Goal: Subscribe to service/newsletter

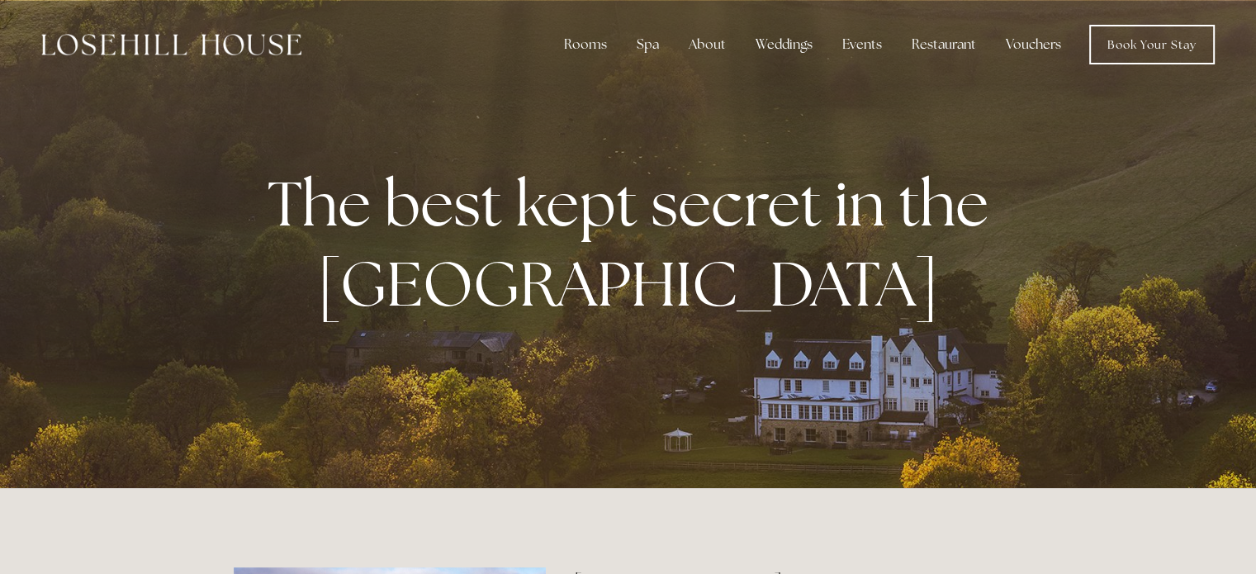
click at [171, 356] on div at bounding box center [628, 244] width 1256 height 488
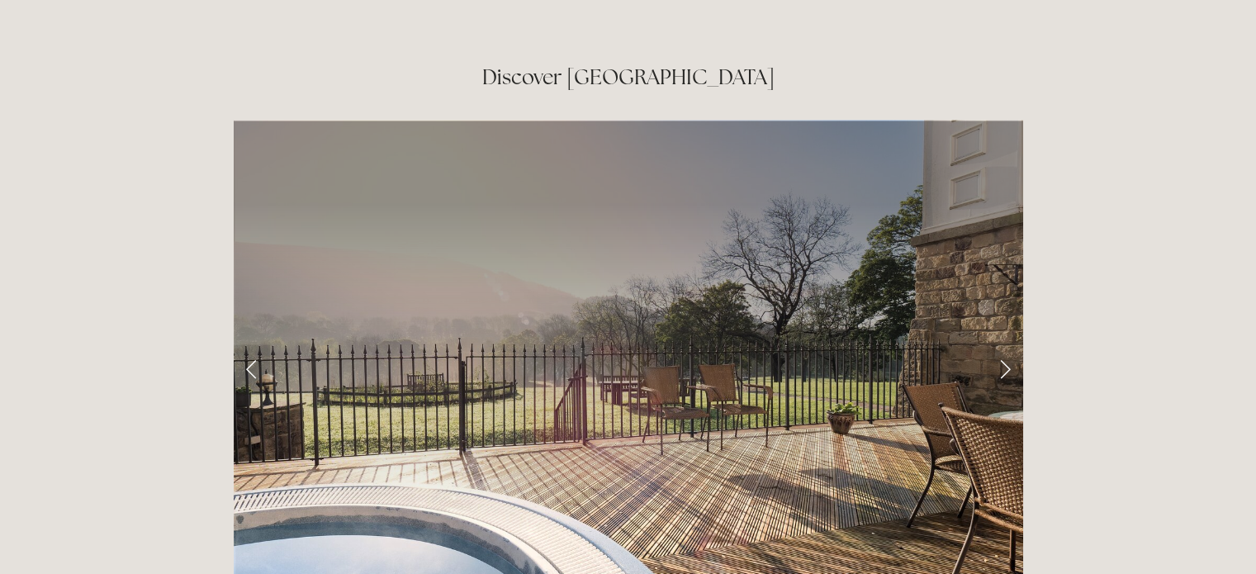
scroll to position [2577, 0]
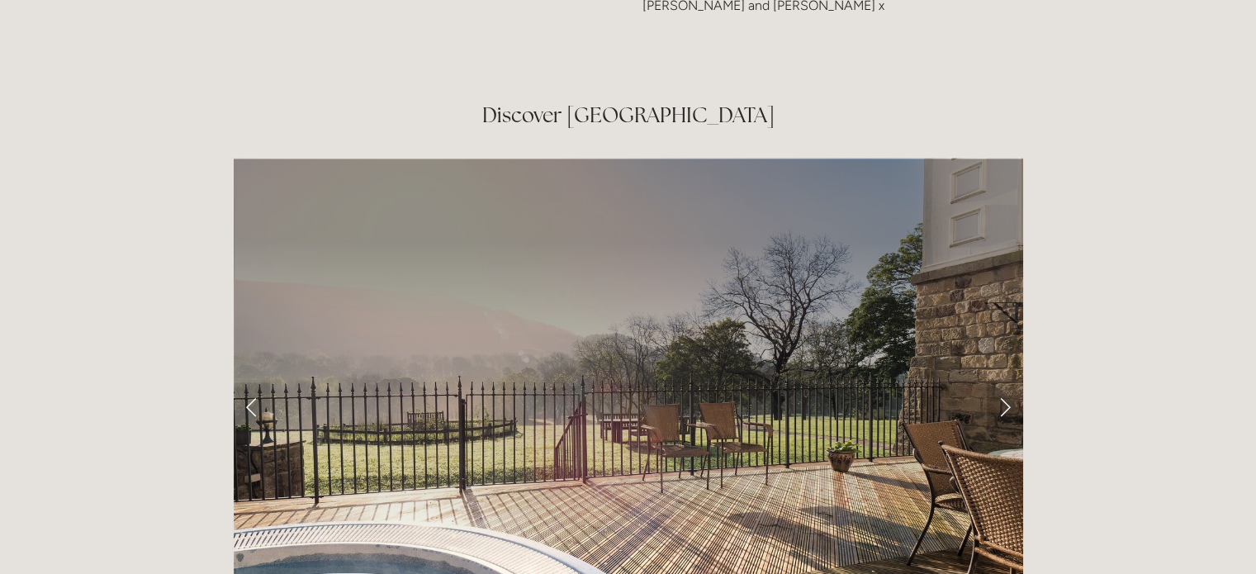
click at [1014, 382] on link "Next Slide" at bounding box center [1005, 407] width 36 height 50
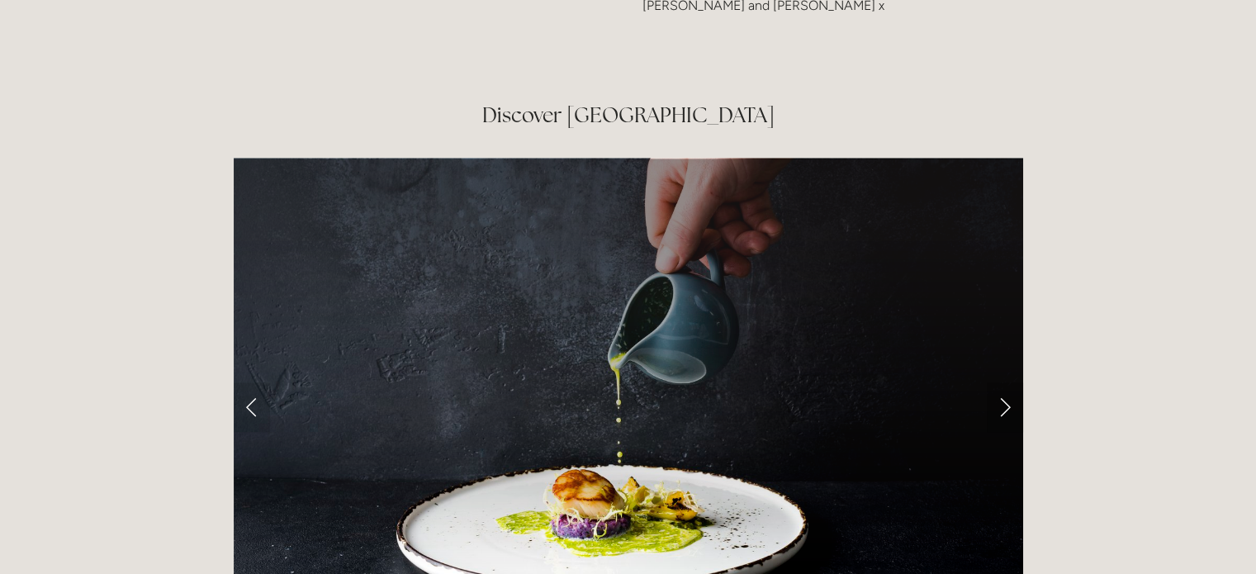
click at [1014, 382] on link "Next Slide" at bounding box center [1005, 407] width 36 height 50
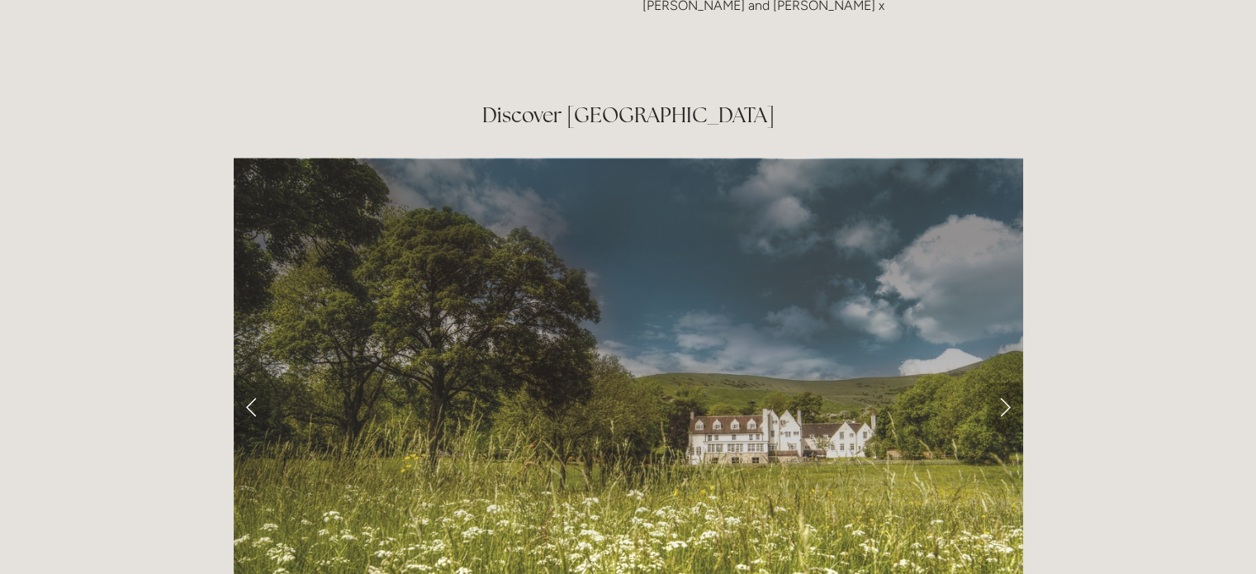
click at [1014, 382] on link "Next Slide" at bounding box center [1005, 407] width 36 height 50
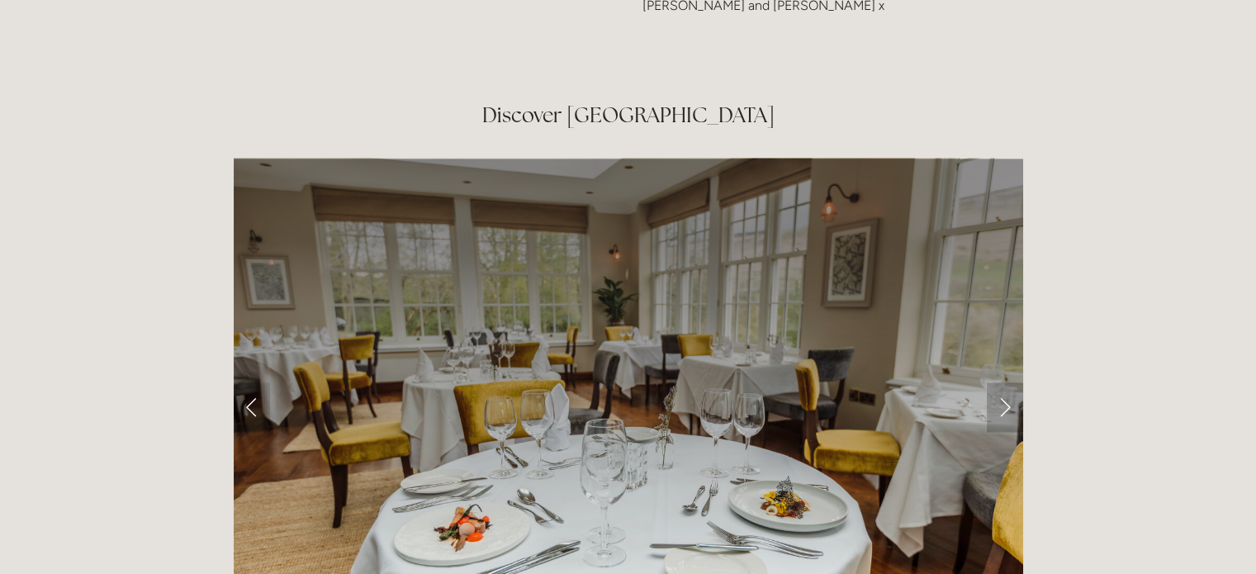
click at [1014, 382] on link "Next Slide" at bounding box center [1005, 407] width 36 height 50
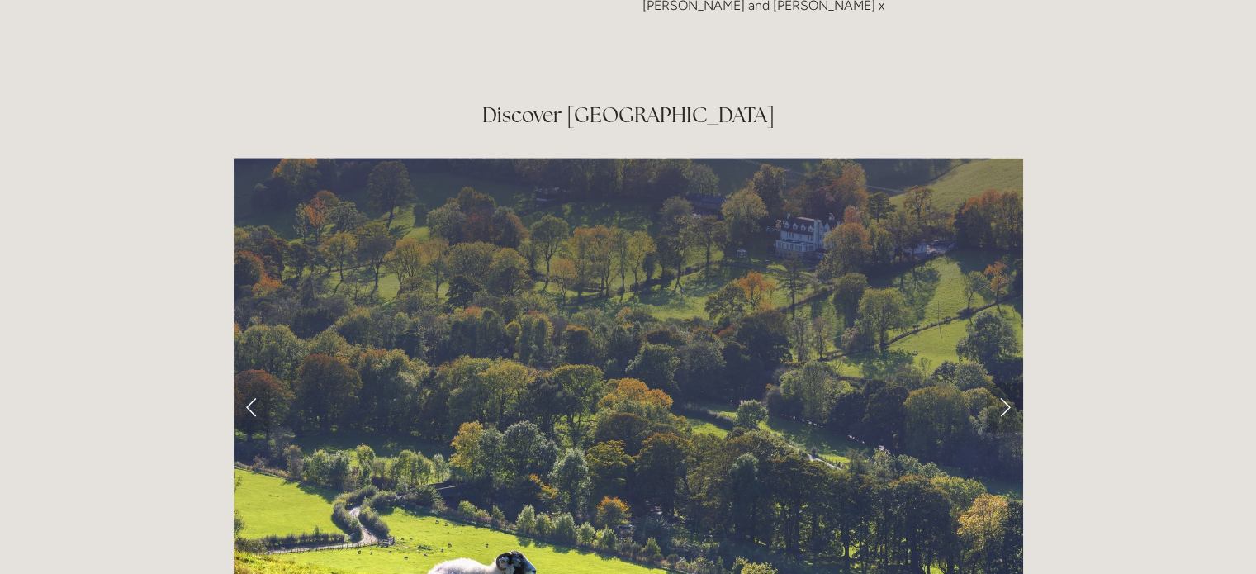
click at [1014, 382] on link "Next Slide" at bounding box center [1005, 407] width 36 height 50
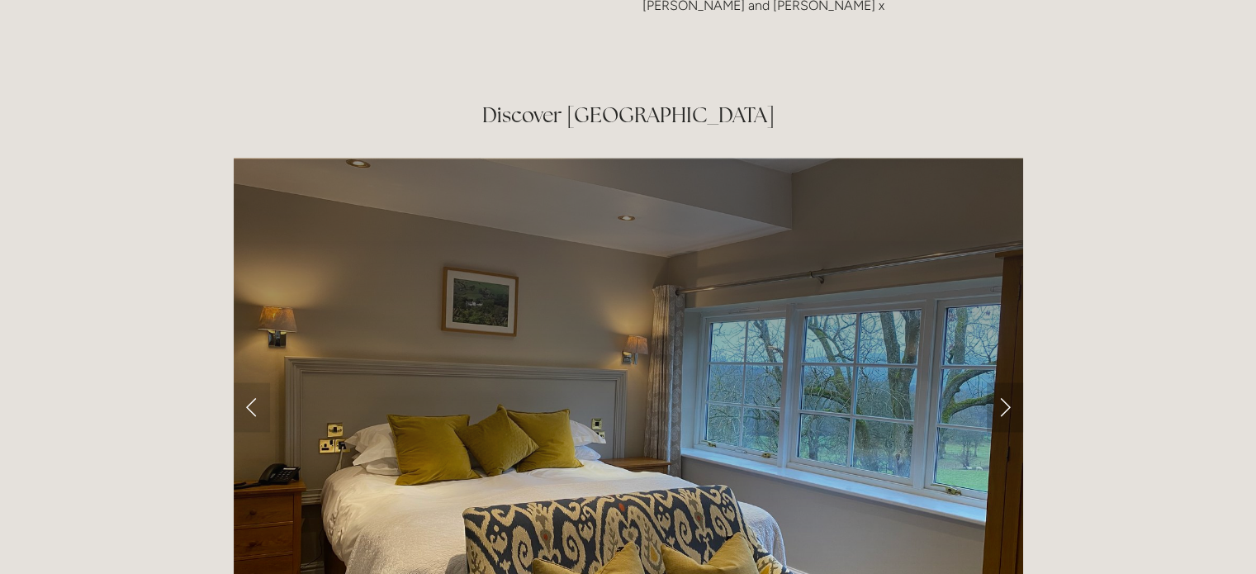
click at [1014, 382] on link "Next Slide" at bounding box center [1005, 407] width 36 height 50
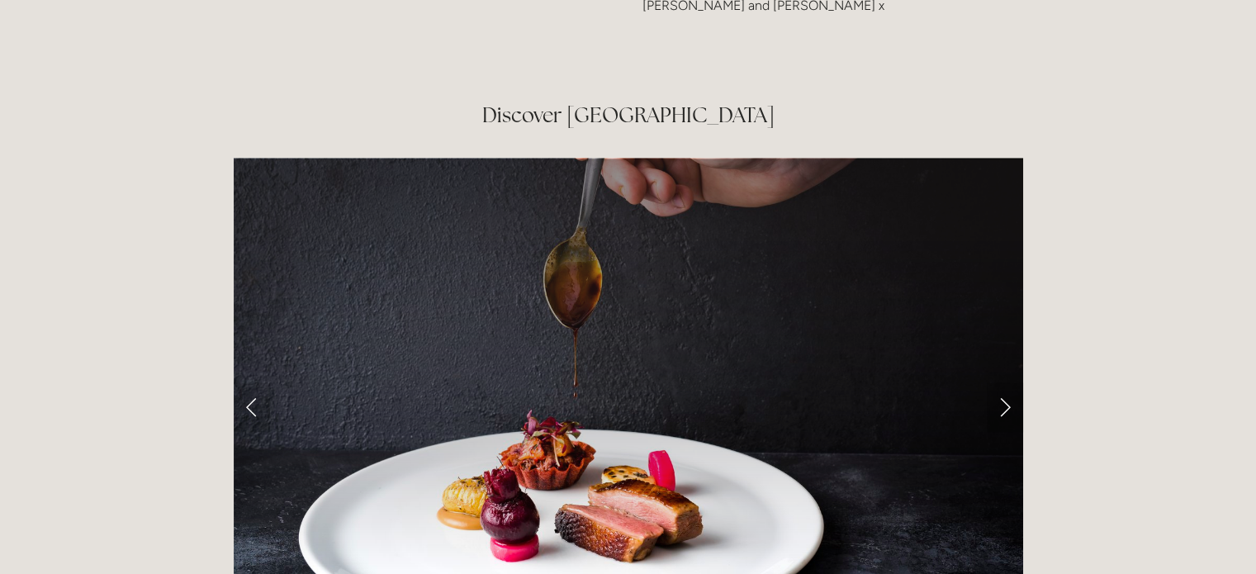
click at [1014, 382] on link "Next Slide" at bounding box center [1005, 407] width 36 height 50
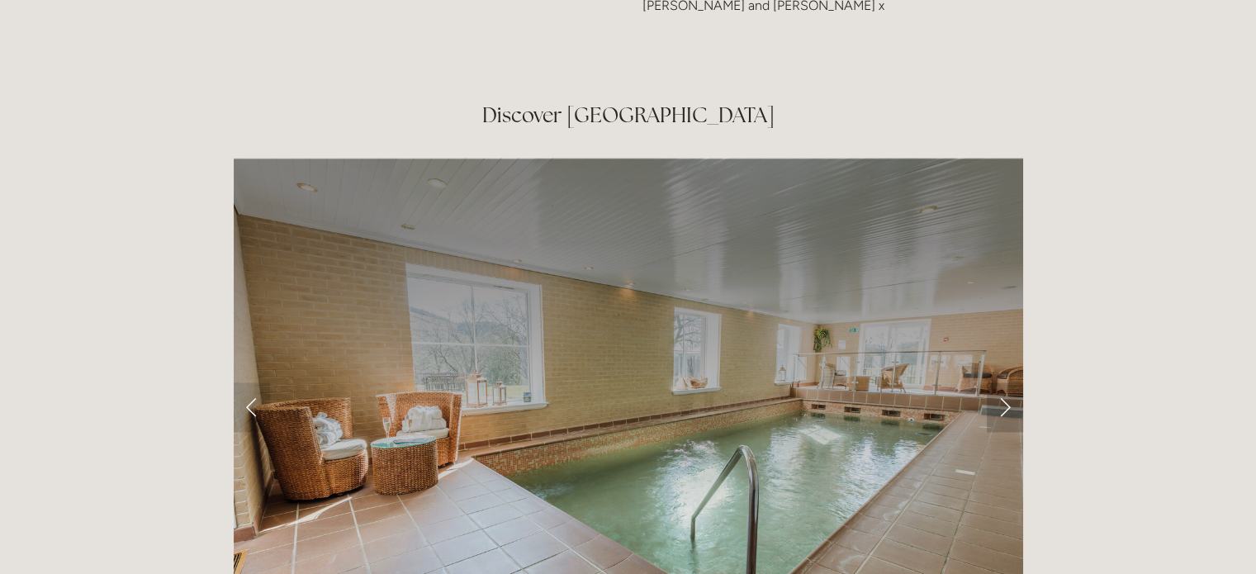
click at [1014, 382] on link "Next Slide" at bounding box center [1005, 407] width 36 height 50
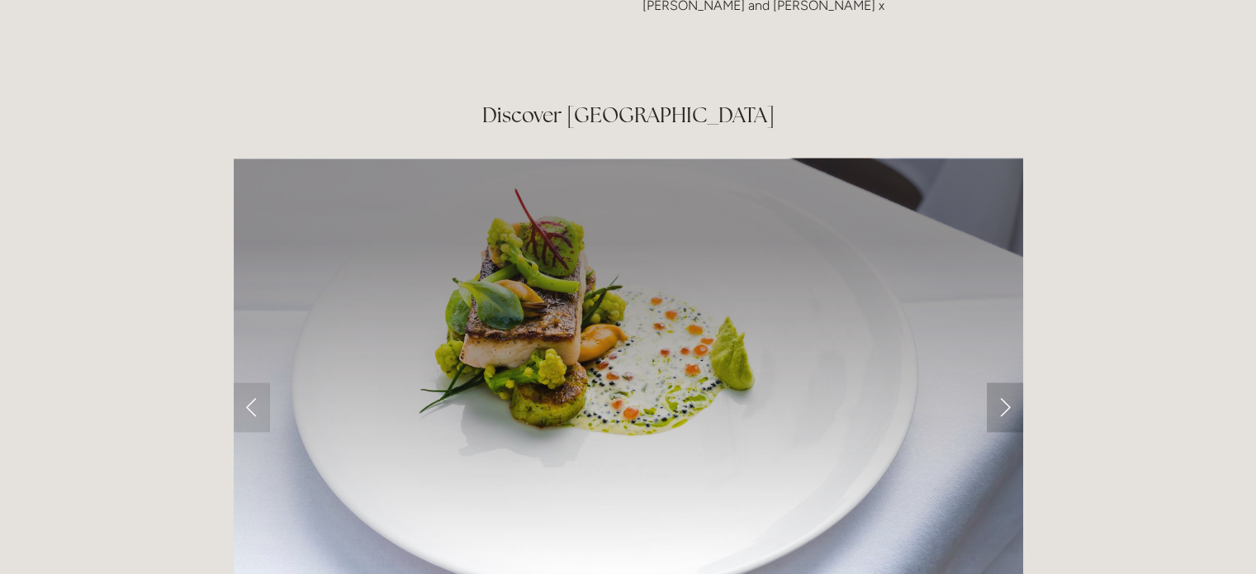
click at [1014, 382] on link "Next Slide" at bounding box center [1005, 407] width 36 height 50
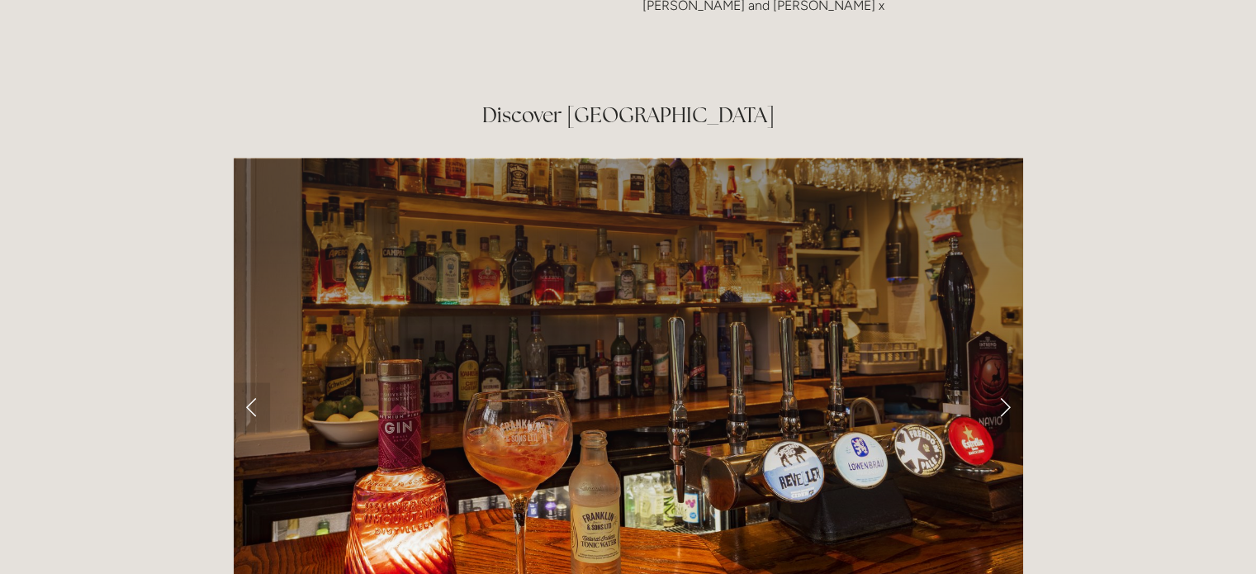
click at [1014, 382] on link "Next Slide" at bounding box center [1005, 407] width 36 height 50
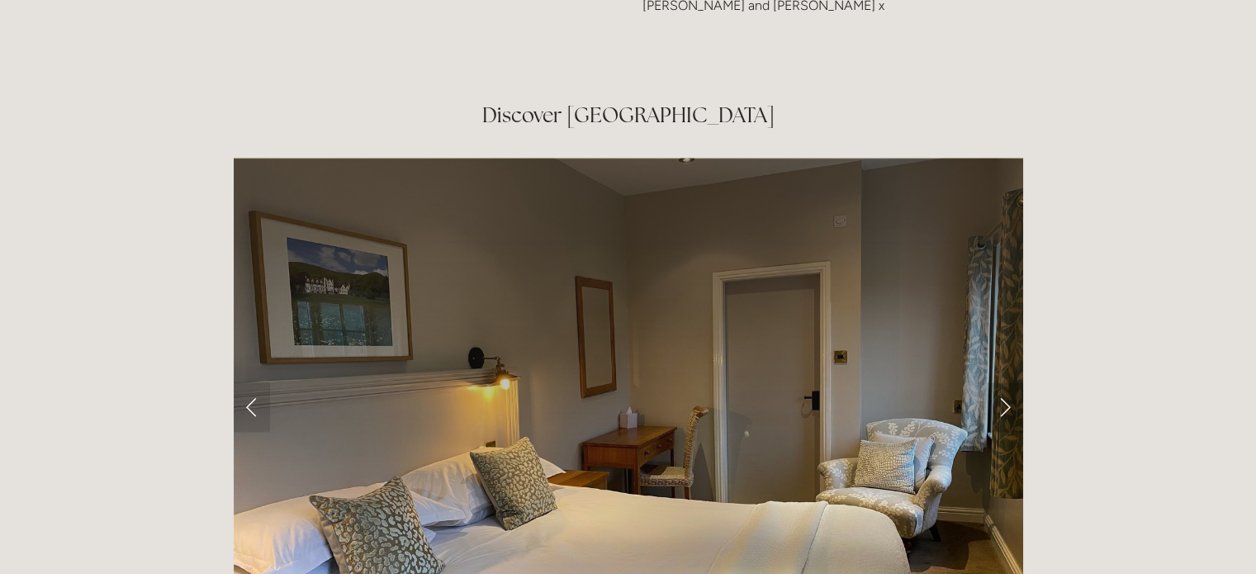
click at [1014, 382] on link "Next Slide" at bounding box center [1005, 407] width 36 height 50
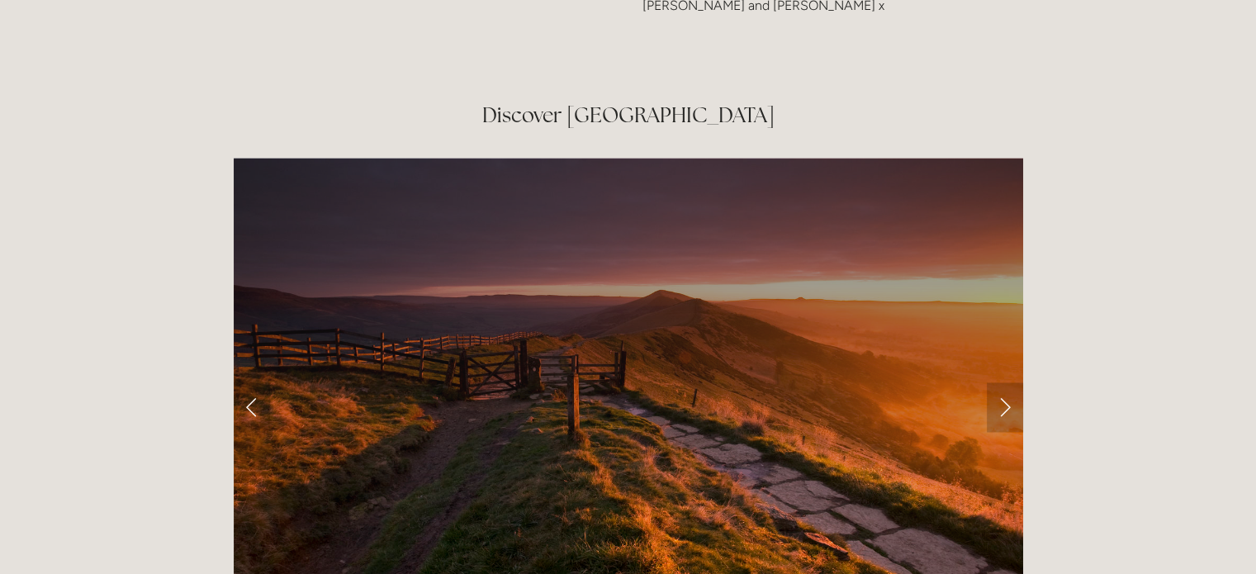
click at [1014, 382] on link "Next Slide" at bounding box center [1005, 407] width 36 height 50
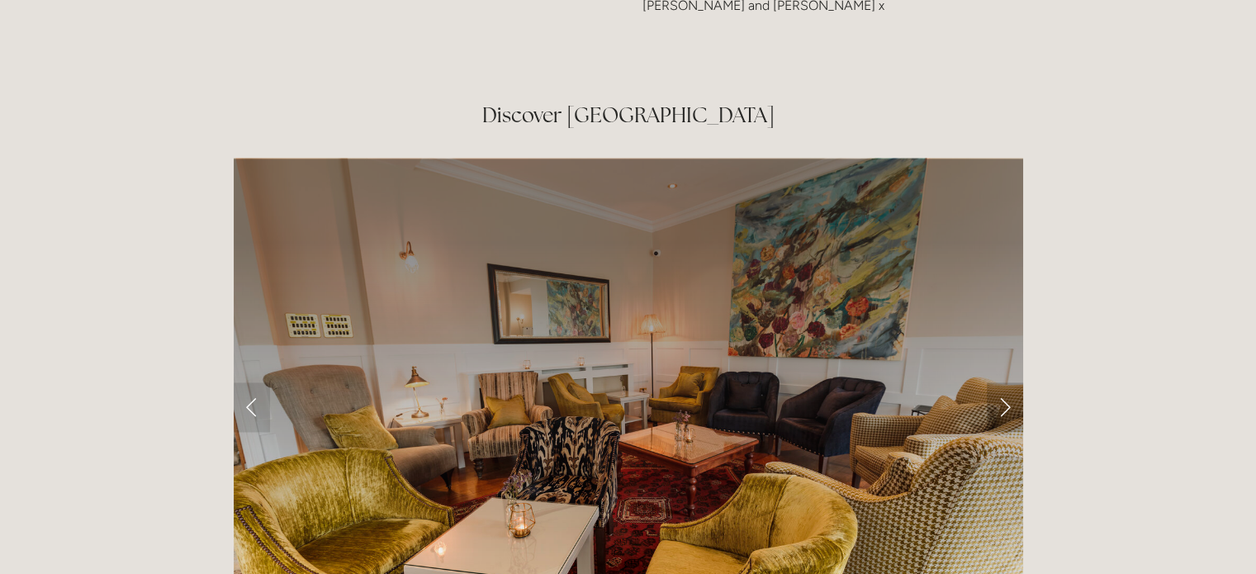
click at [1014, 382] on link "Next Slide" at bounding box center [1005, 407] width 36 height 50
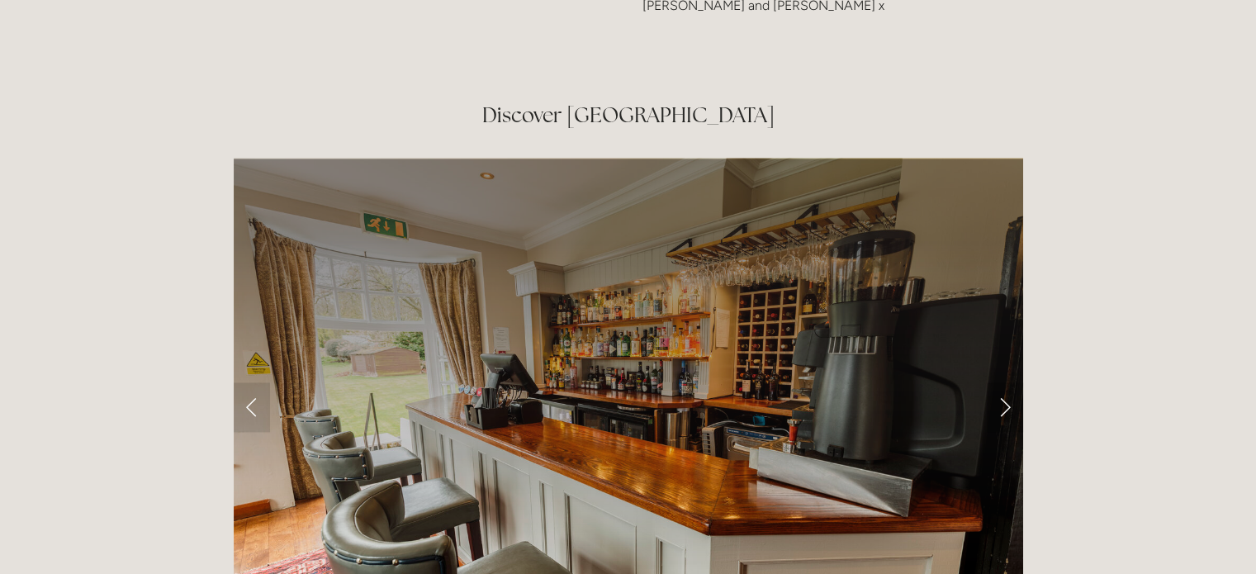
click at [1014, 382] on link "Next Slide" at bounding box center [1005, 407] width 36 height 50
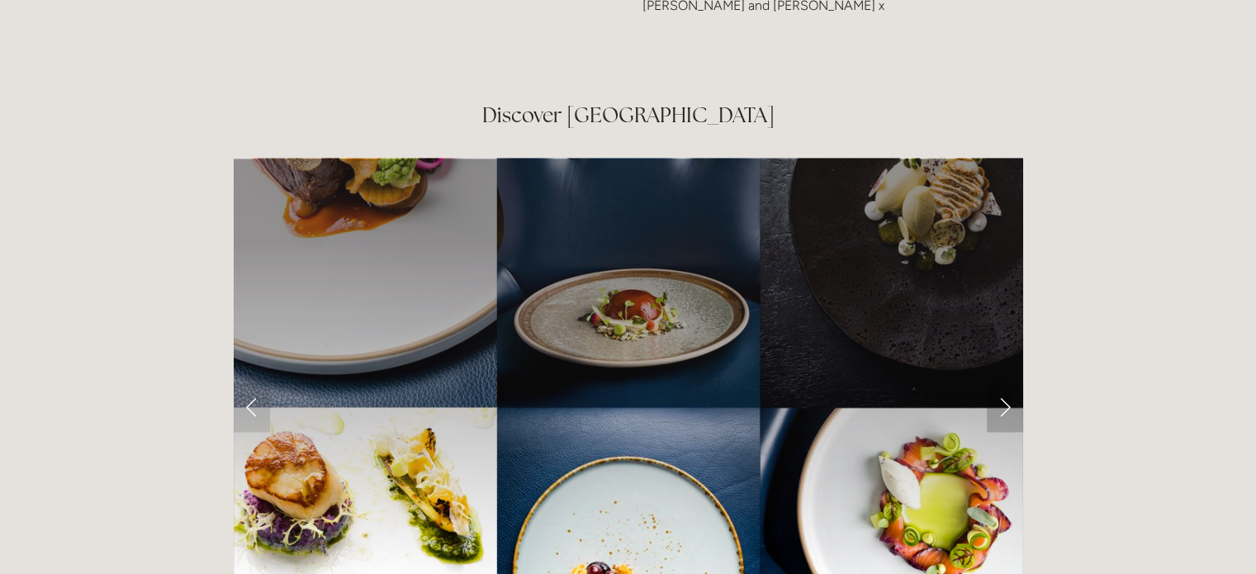
click at [1014, 382] on link "Next Slide" at bounding box center [1005, 407] width 36 height 50
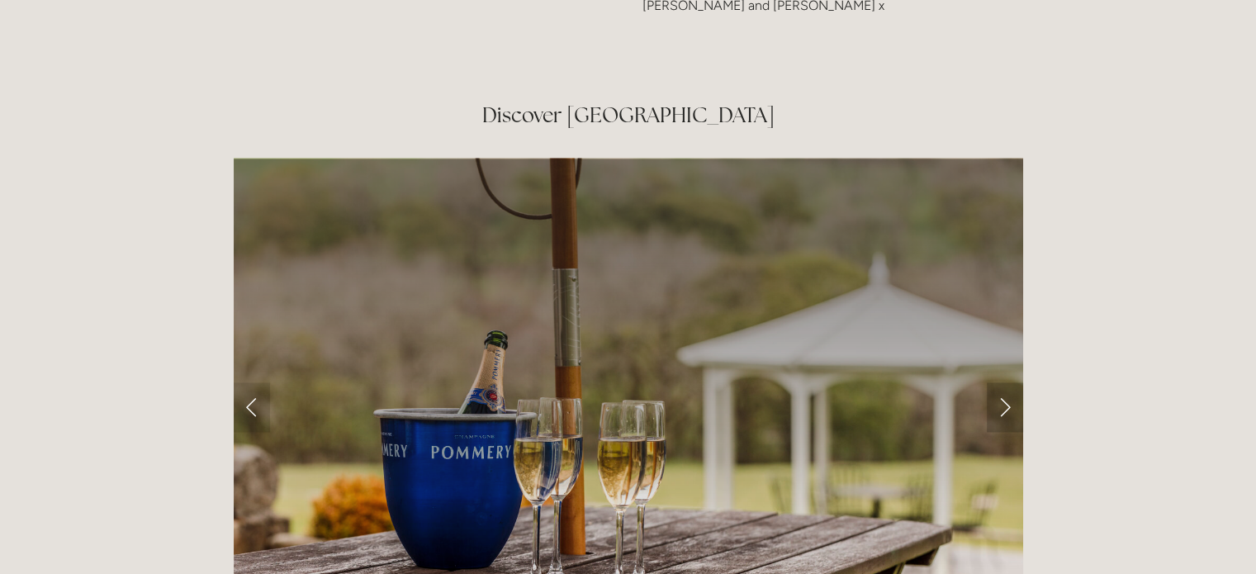
click at [1014, 382] on link "Next Slide" at bounding box center [1005, 407] width 36 height 50
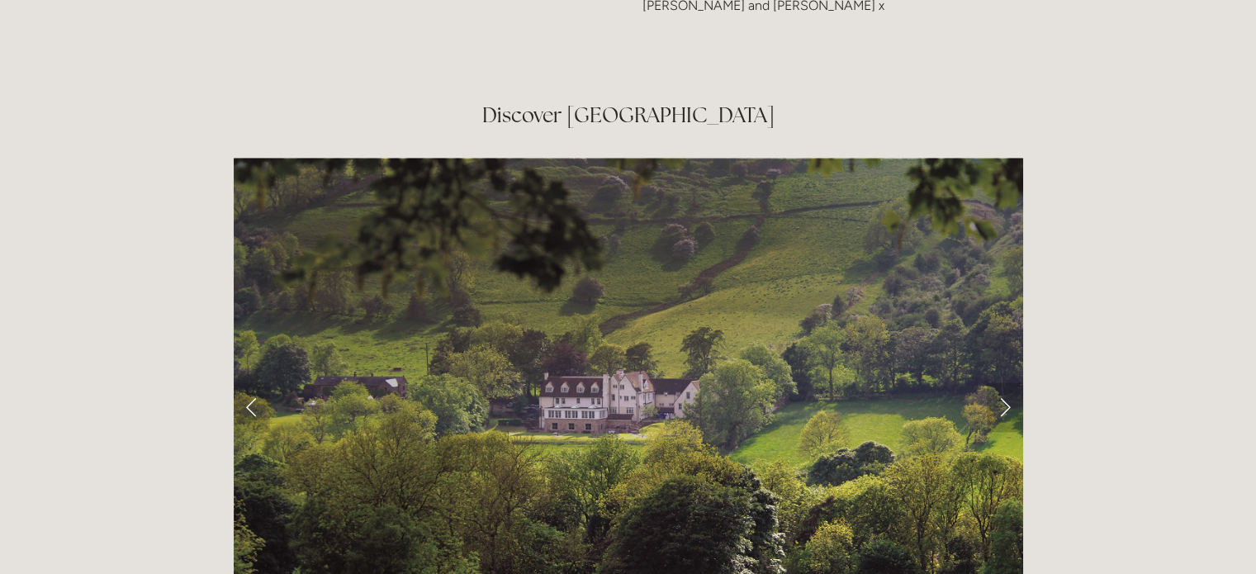
click at [1014, 382] on link "Next Slide" at bounding box center [1005, 407] width 36 height 50
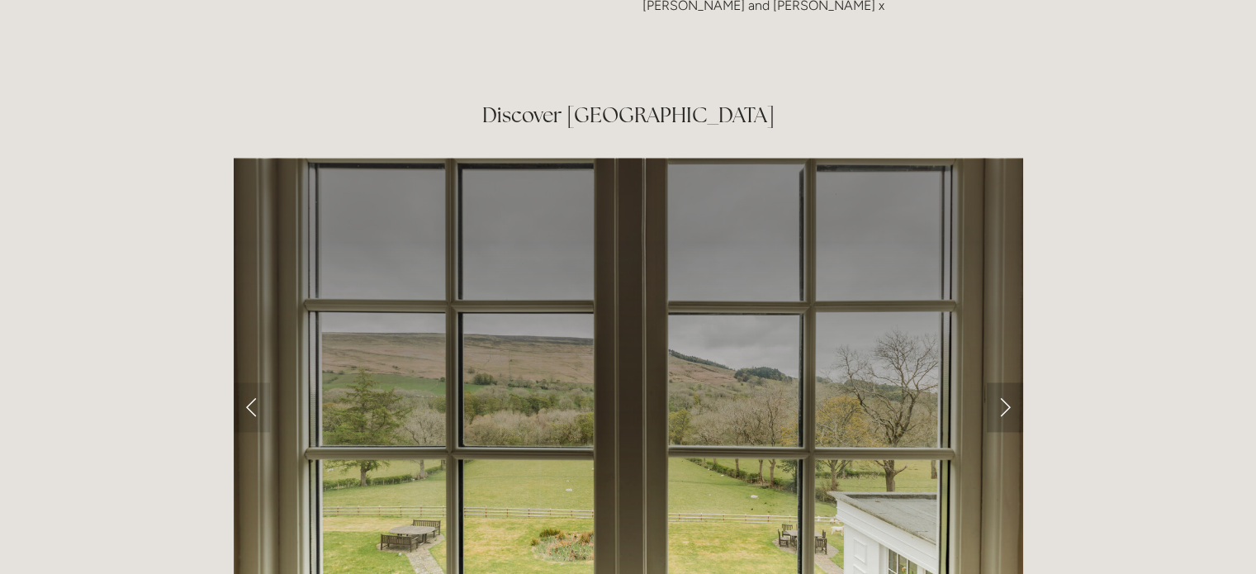
click at [1014, 382] on link "Next Slide" at bounding box center [1005, 407] width 36 height 50
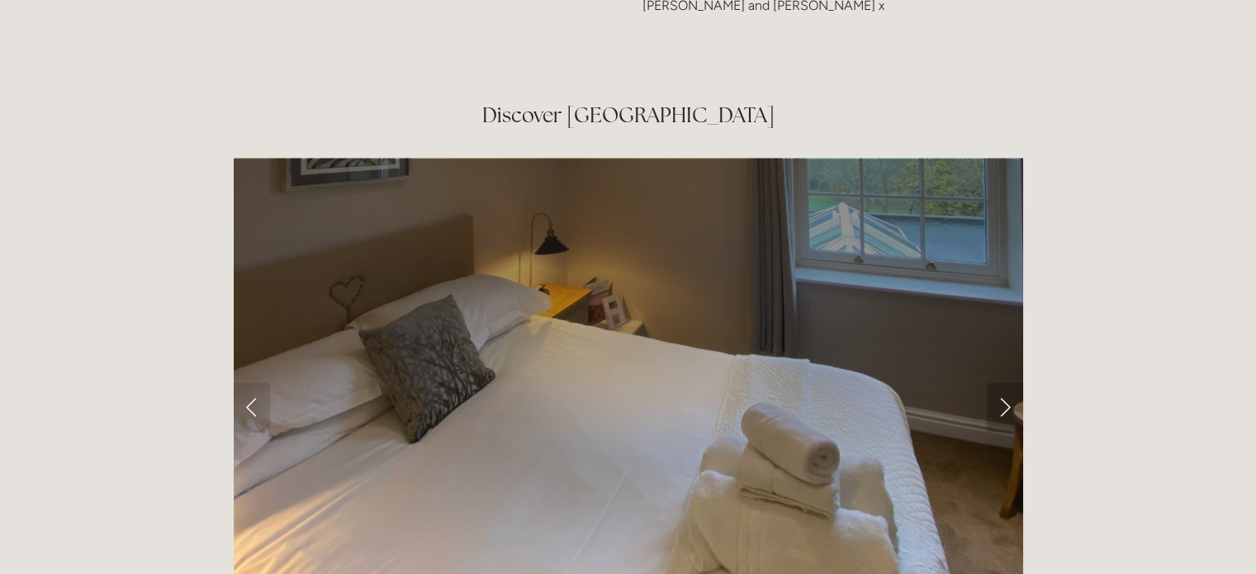
click at [1014, 382] on link "Next Slide" at bounding box center [1005, 407] width 36 height 50
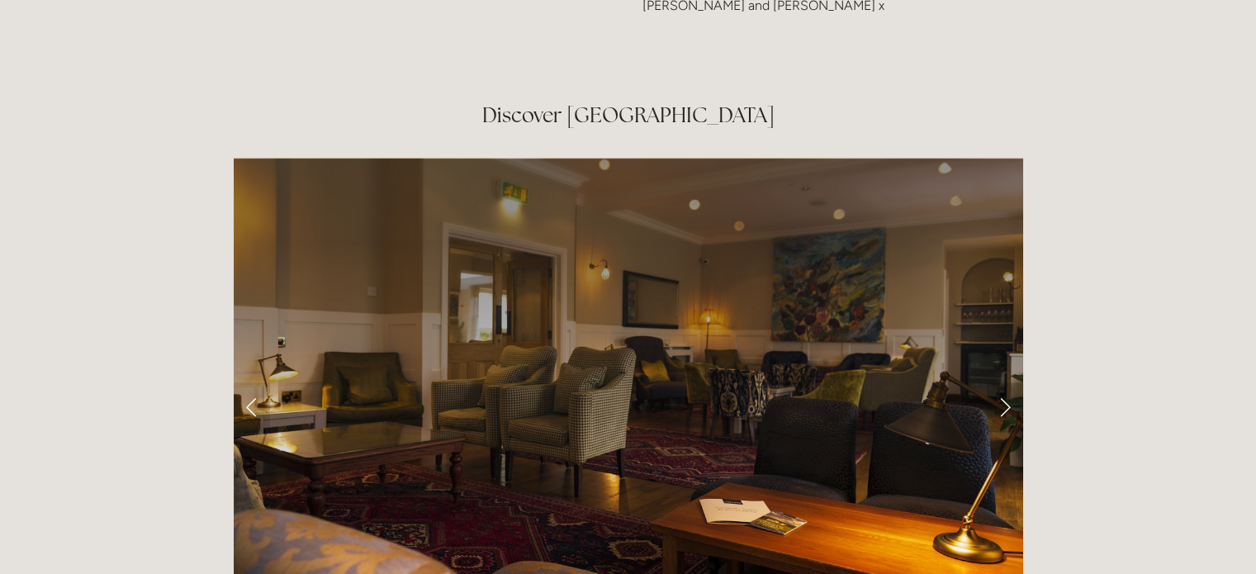
click at [1014, 382] on link "Next Slide" at bounding box center [1005, 407] width 36 height 50
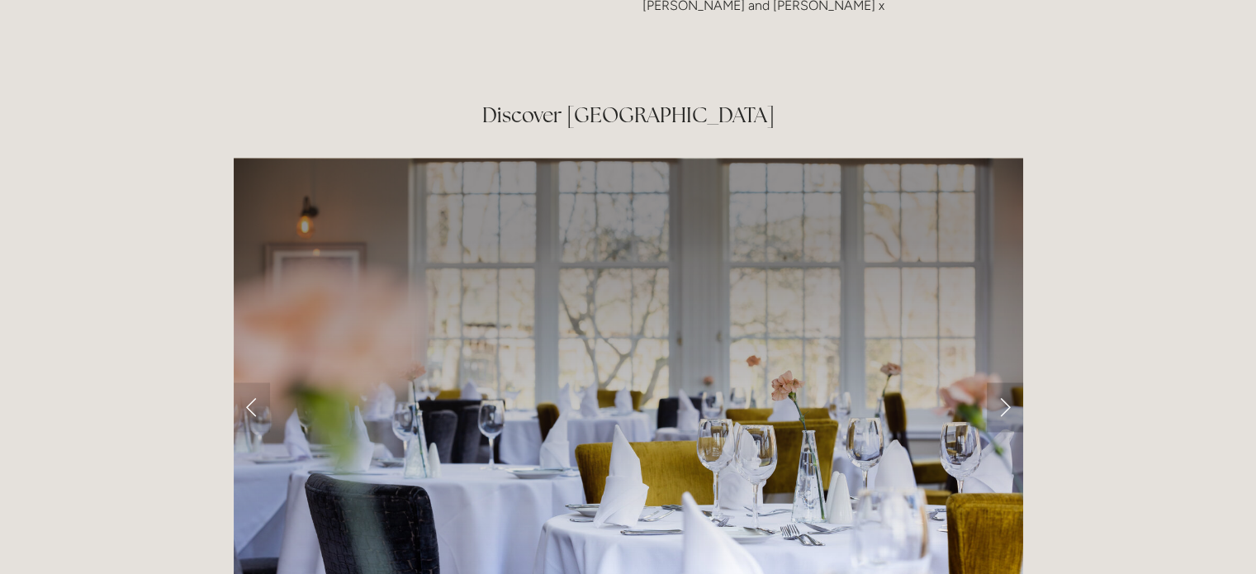
click at [1014, 382] on link "Next Slide" at bounding box center [1005, 407] width 36 height 50
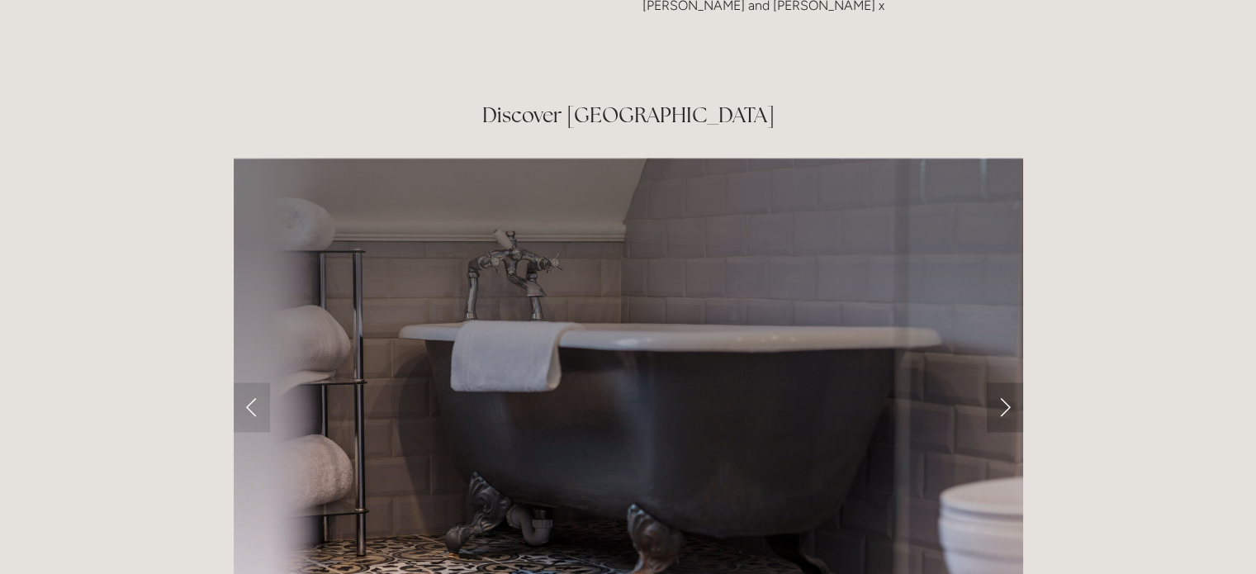
click at [1014, 382] on link "Next Slide" at bounding box center [1005, 407] width 36 height 50
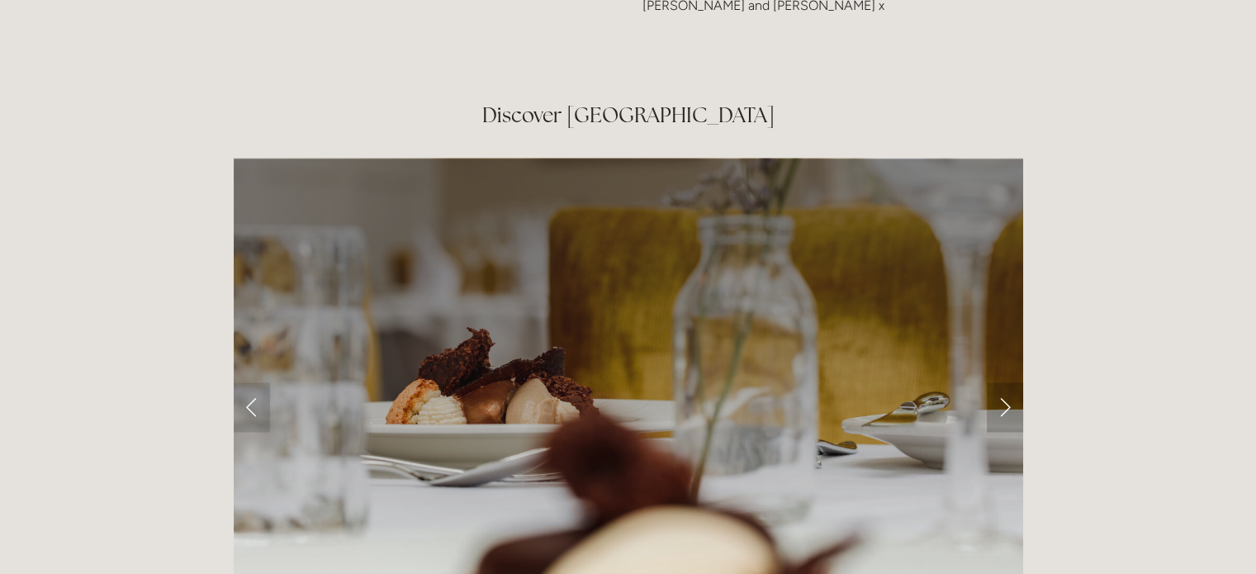
click at [1014, 382] on link "Next Slide" at bounding box center [1005, 407] width 36 height 50
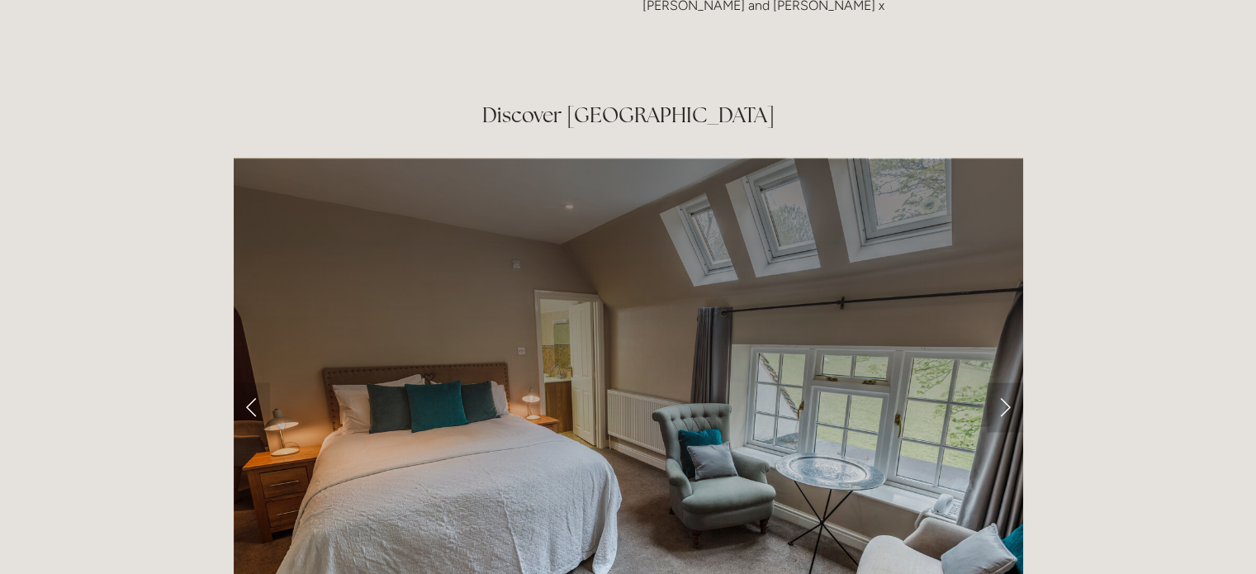
click at [1014, 382] on link "Next Slide" at bounding box center [1005, 407] width 36 height 50
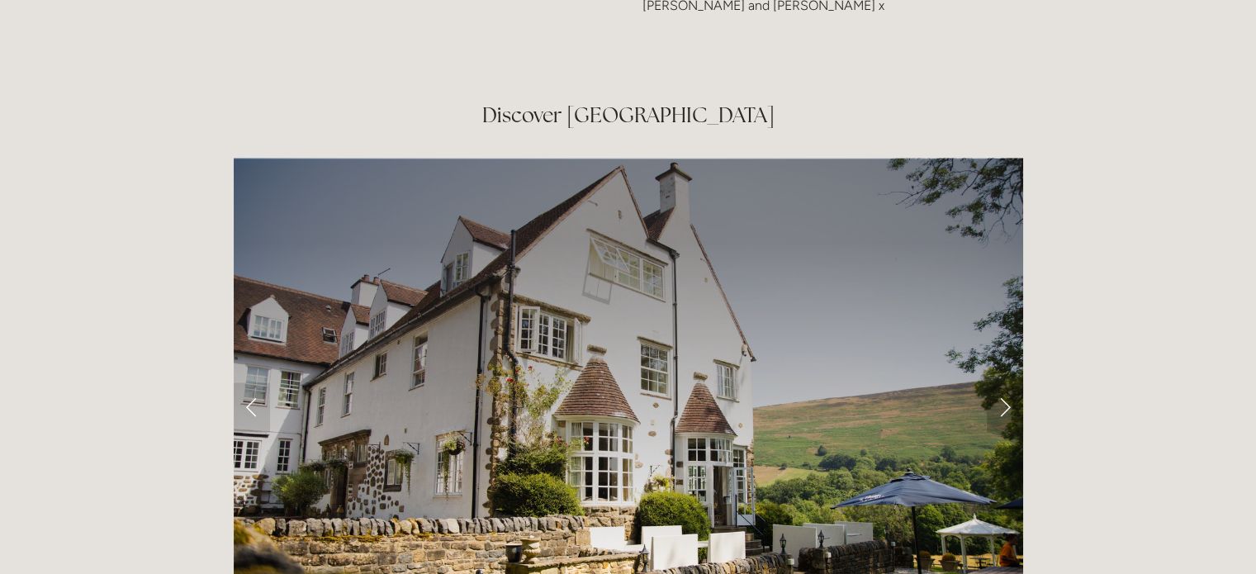
click at [1014, 382] on link "Next Slide" at bounding box center [1005, 407] width 36 height 50
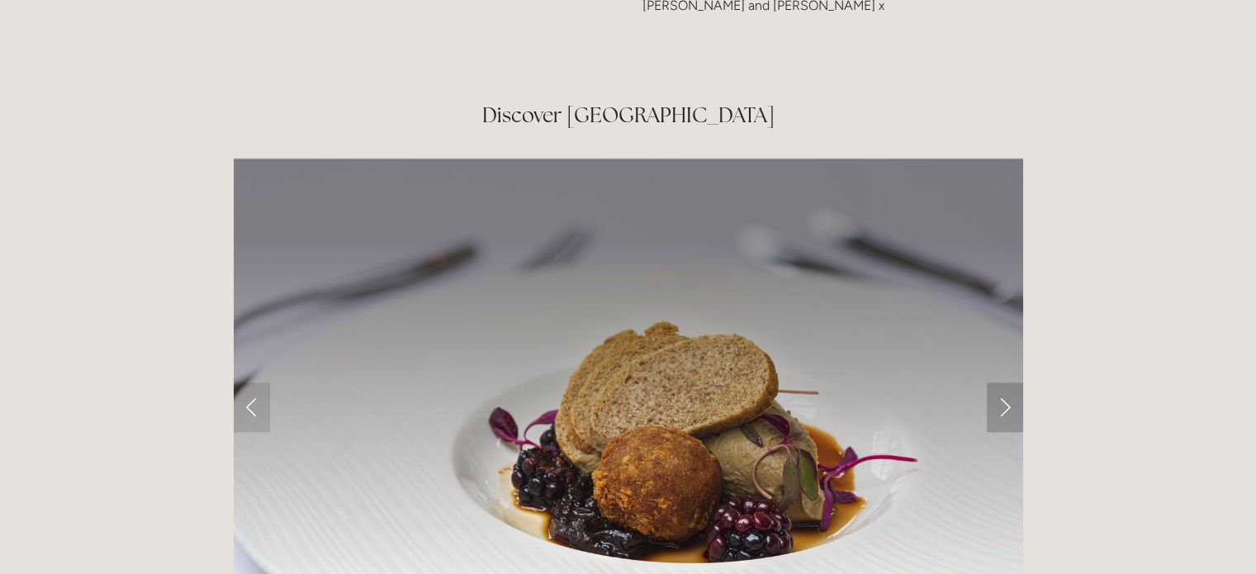
click at [1014, 382] on link "Next Slide" at bounding box center [1005, 407] width 36 height 50
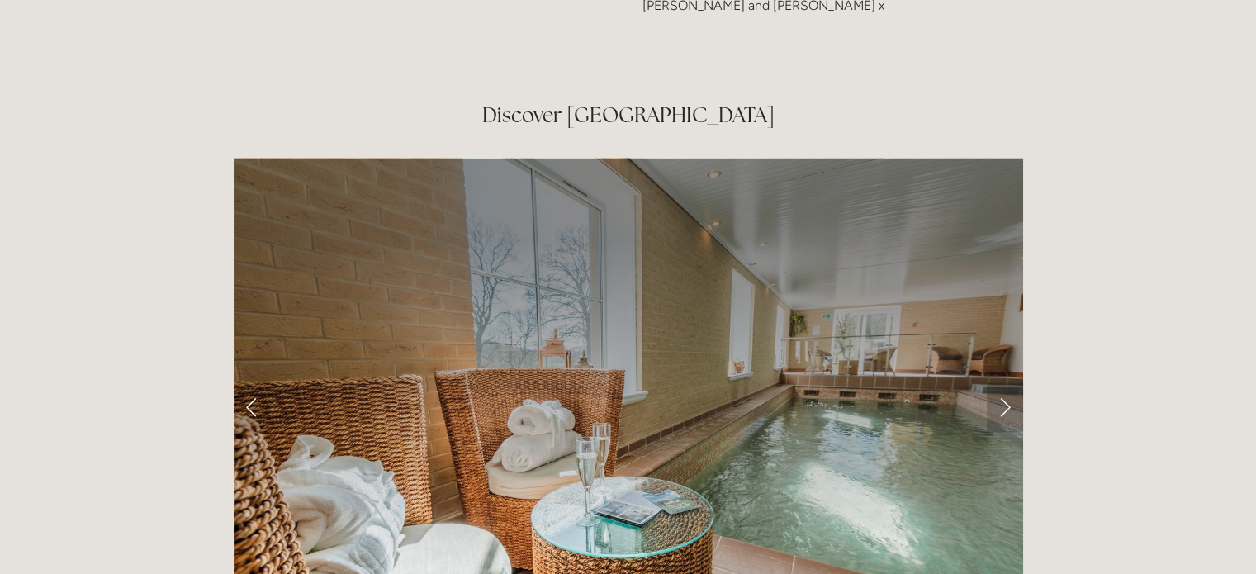
click at [1014, 382] on link "Next Slide" at bounding box center [1005, 407] width 36 height 50
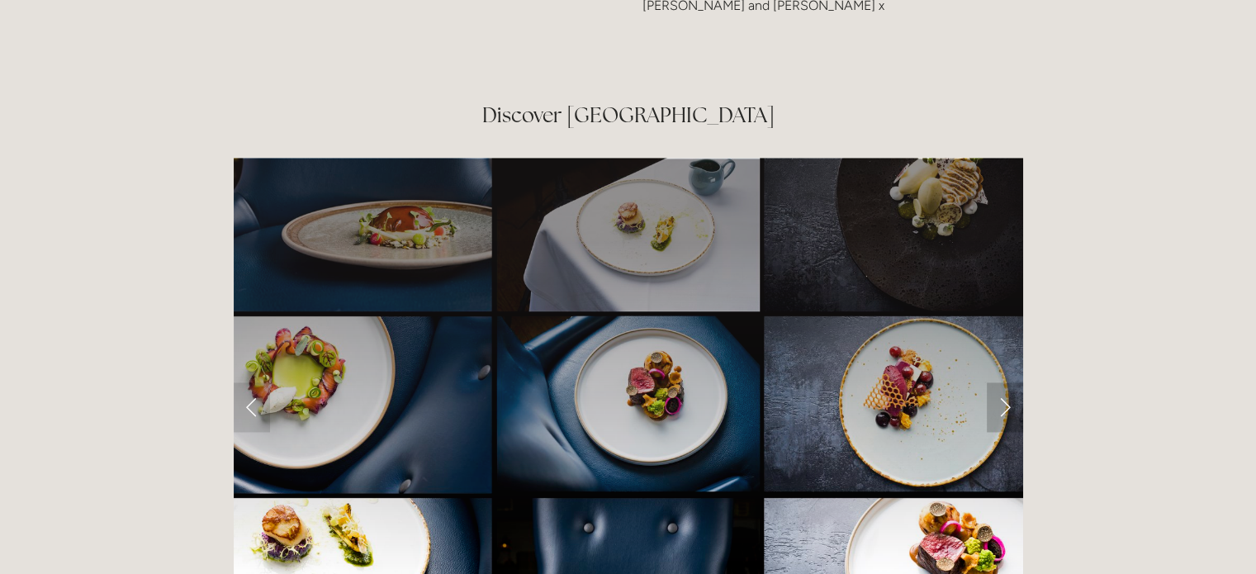
click at [1014, 382] on link "Next Slide" at bounding box center [1005, 407] width 36 height 50
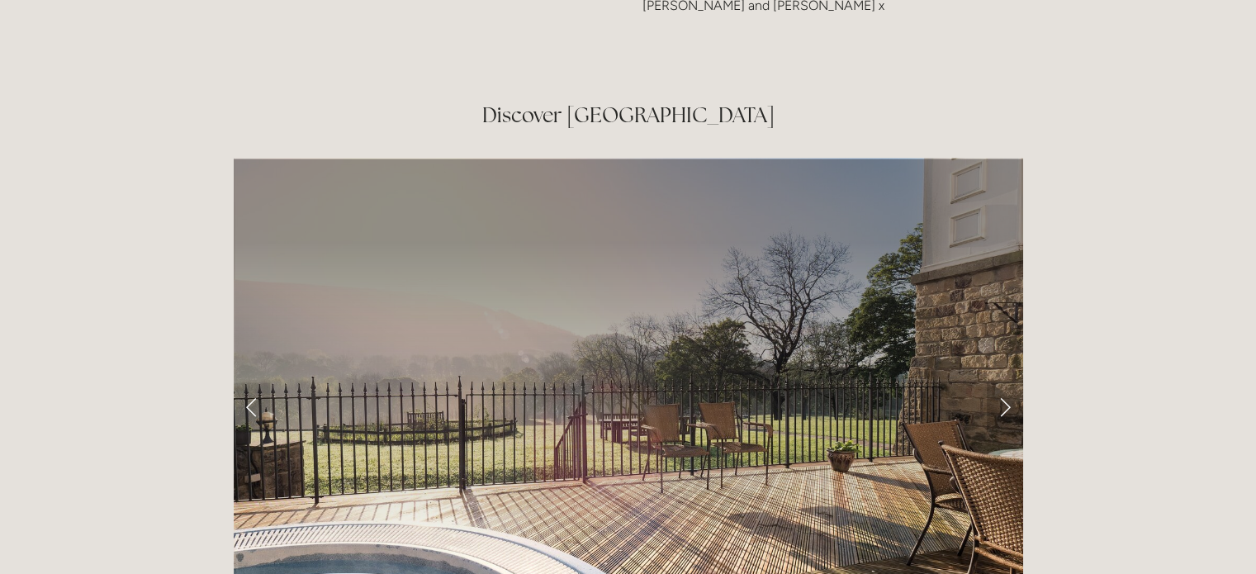
click at [1014, 382] on link "Next Slide" at bounding box center [1005, 407] width 36 height 50
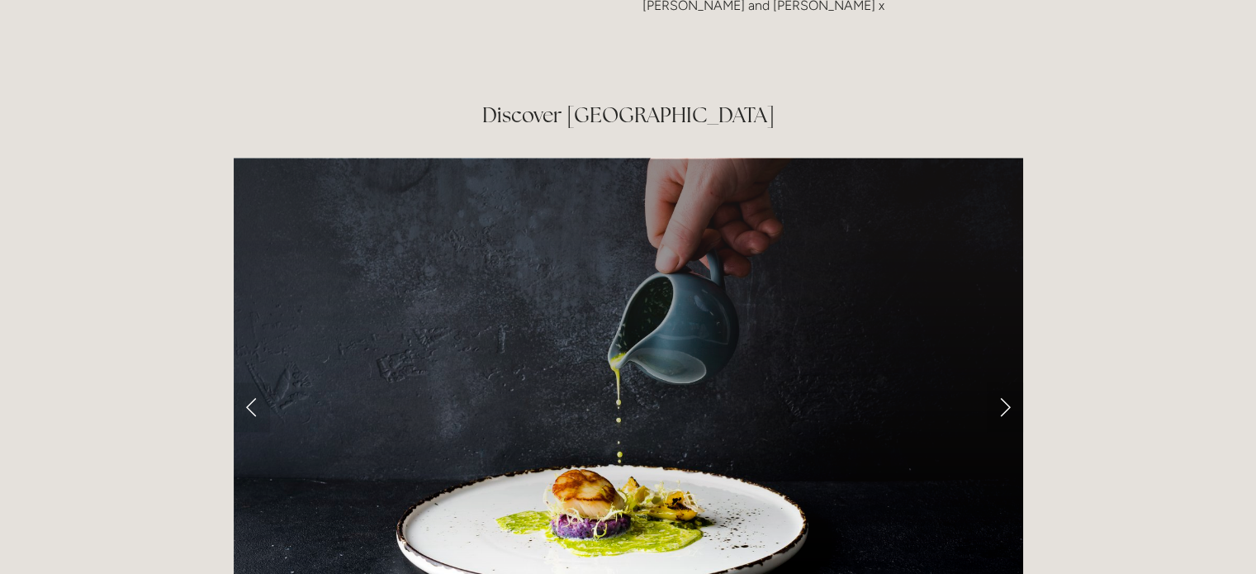
click at [1069, 297] on div "Rooms Rooms Your Stay Book a stay Offers Spa" at bounding box center [628, 218] width 1256 height 5590
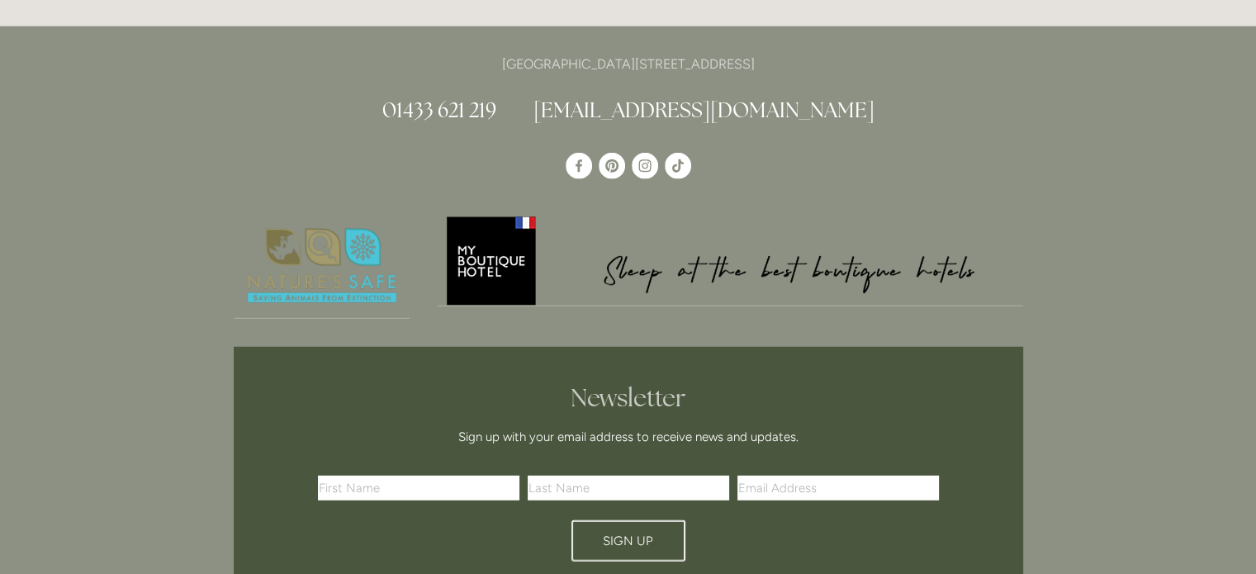
scroll to position [4626, 0]
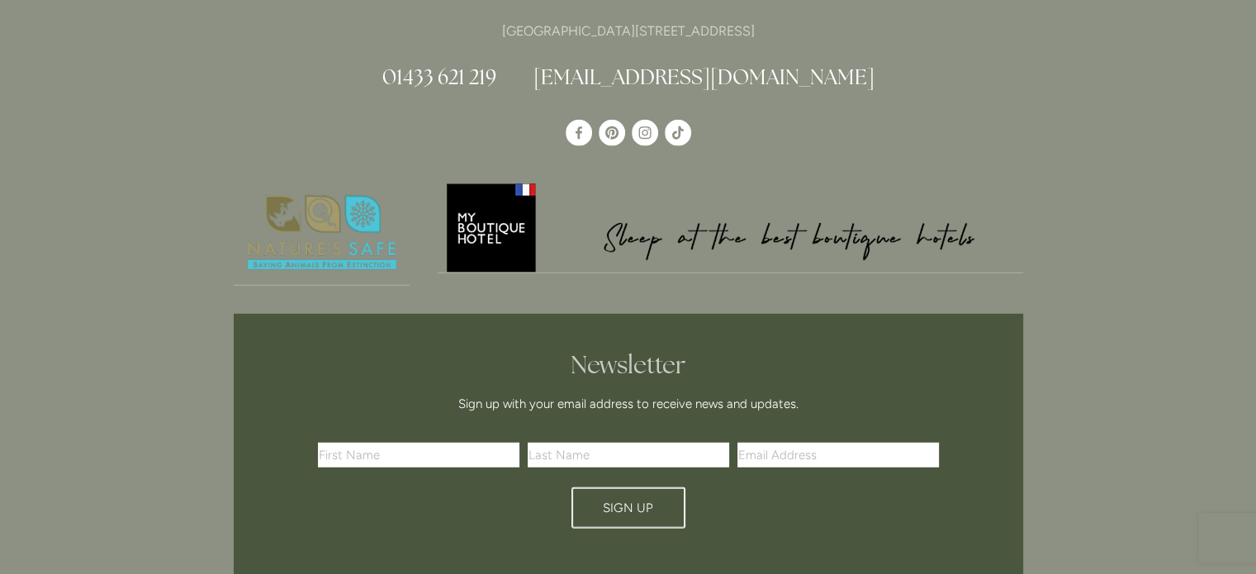
click at [452, 443] on input "text" at bounding box center [419, 455] width 202 height 25
type input "Toni"
type input "Dunlop"
type input "toniedunlop@gmail.com"
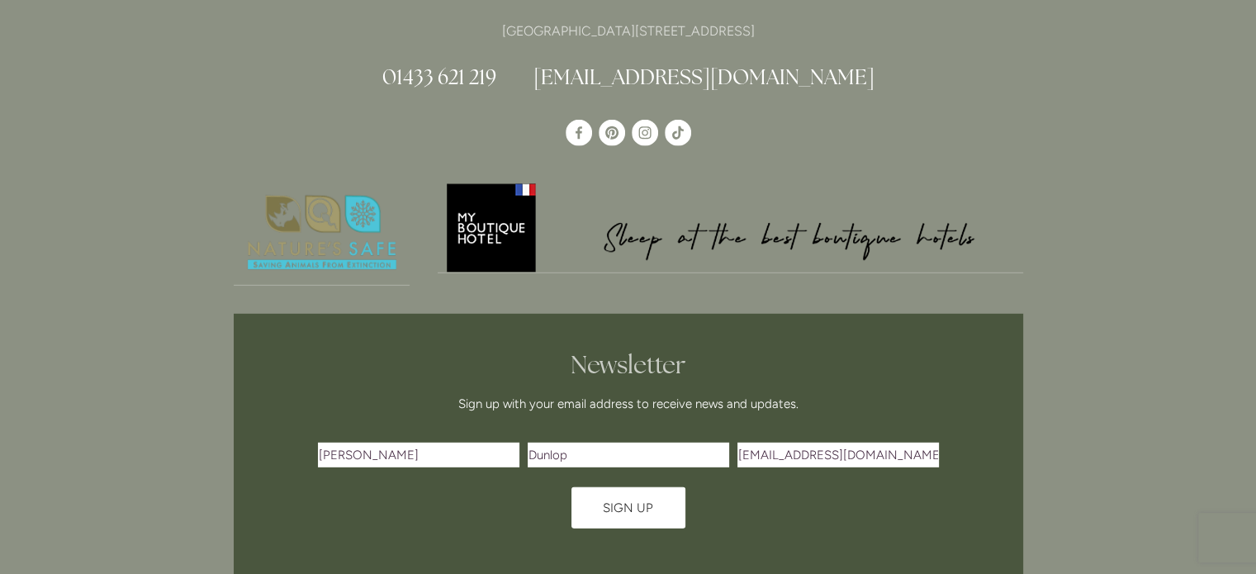
click at [596, 487] on button "Sign Up" at bounding box center [629, 507] width 114 height 41
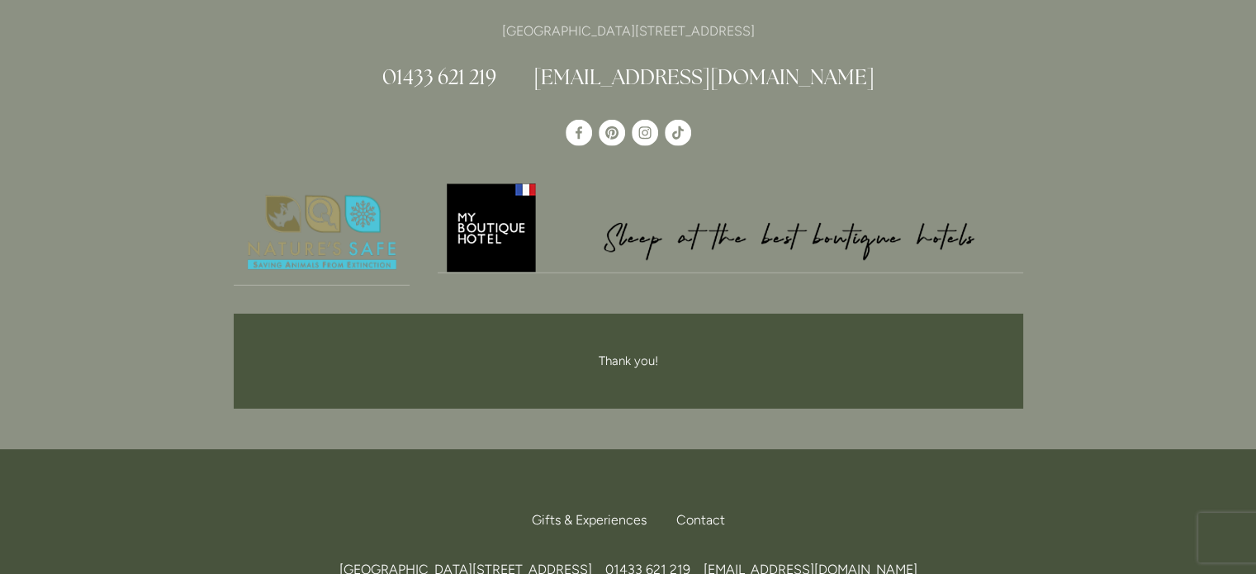
click at [1056, 175] on div "Losehill House Hotel & Spa, Losehill Lane, Edale Road, S33 6AF 01433 621 219 in…" at bounding box center [628, 221] width 1256 height 456
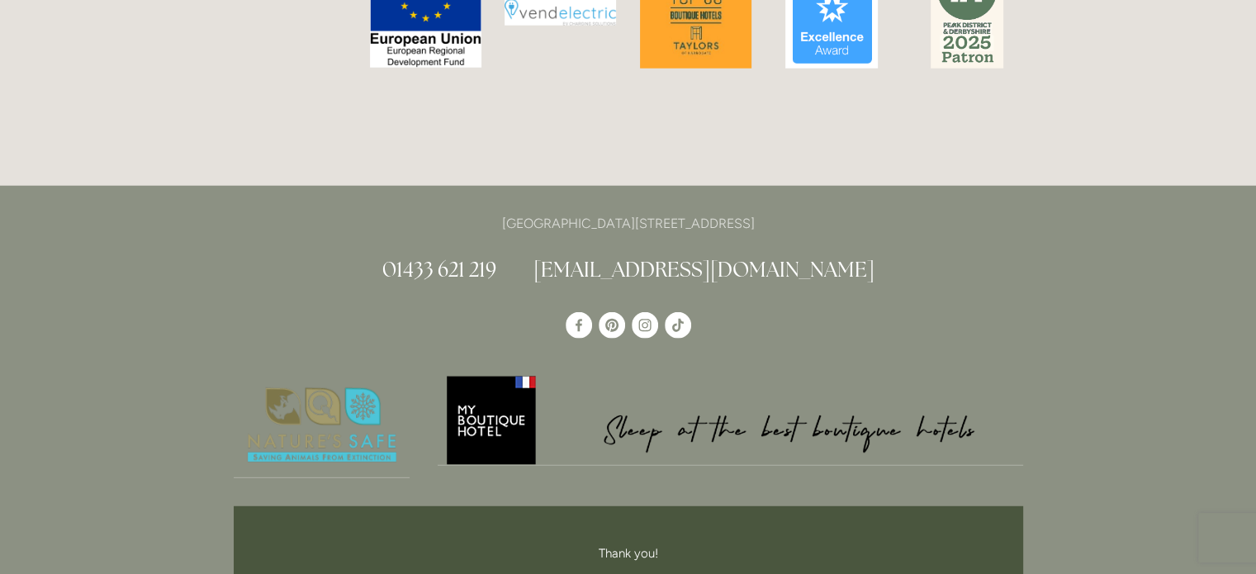
scroll to position [4427, 0]
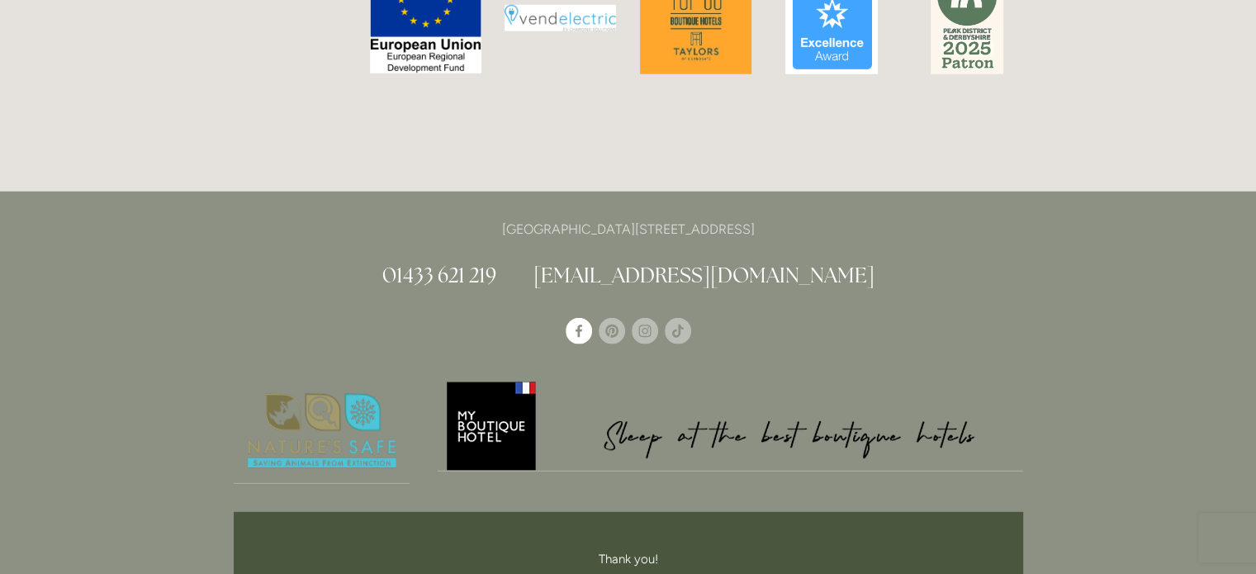
click at [584, 318] on use "Losehill House Hotel & Spa" at bounding box center [579, 331] width 26 height 26
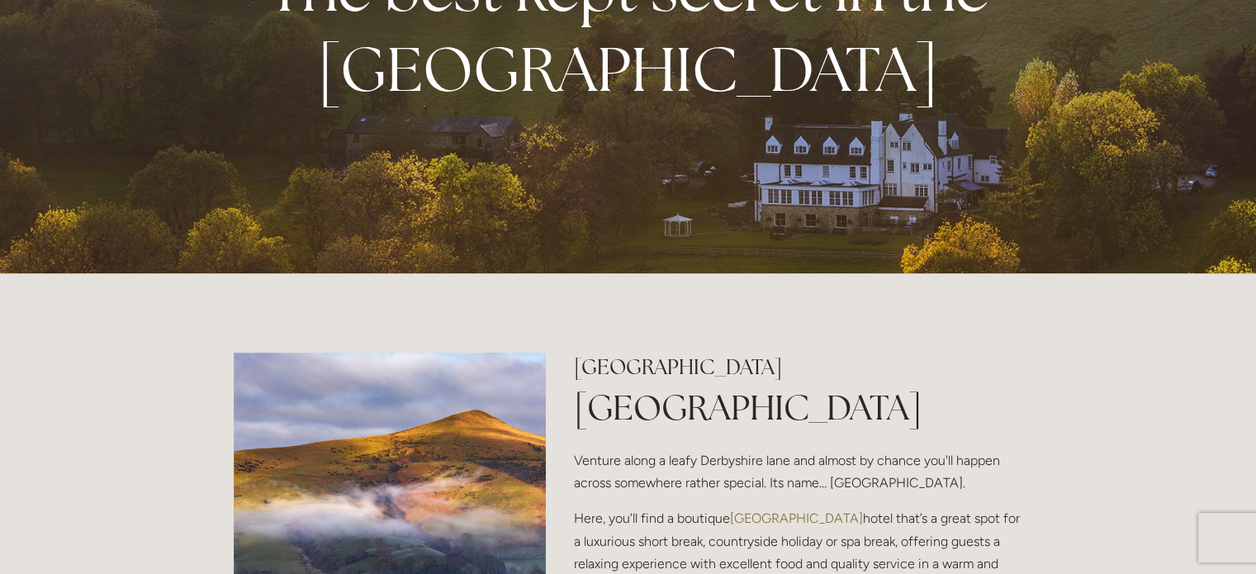
scroll to position [710, 0]
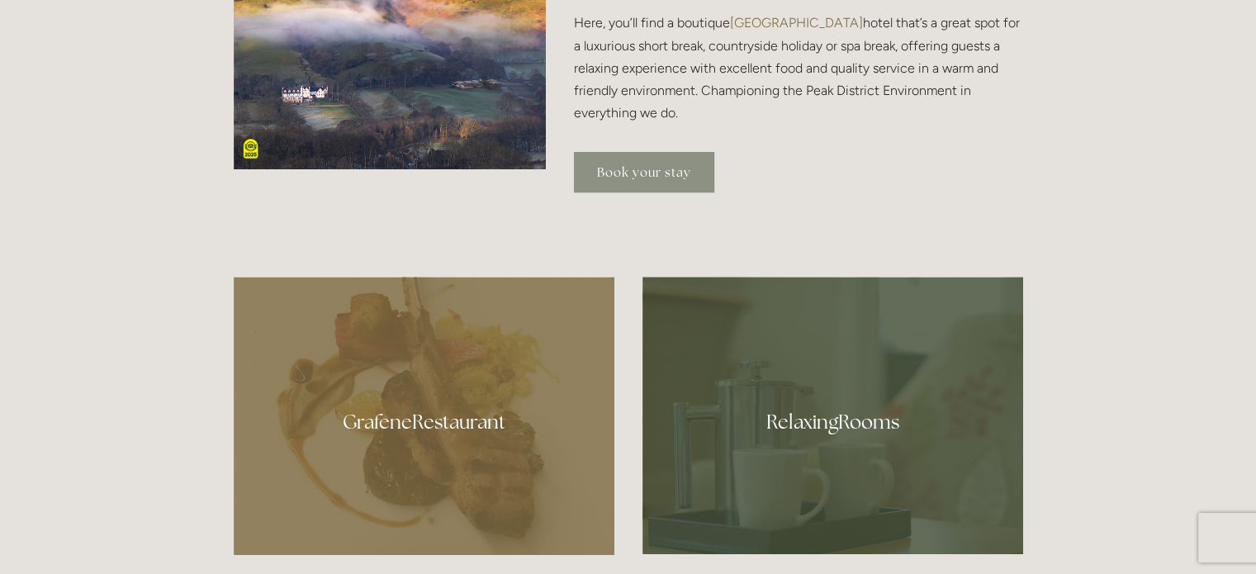
click at [649, 163] on link "Book your stay" at bounding box center [644, 172] width 140 height 40
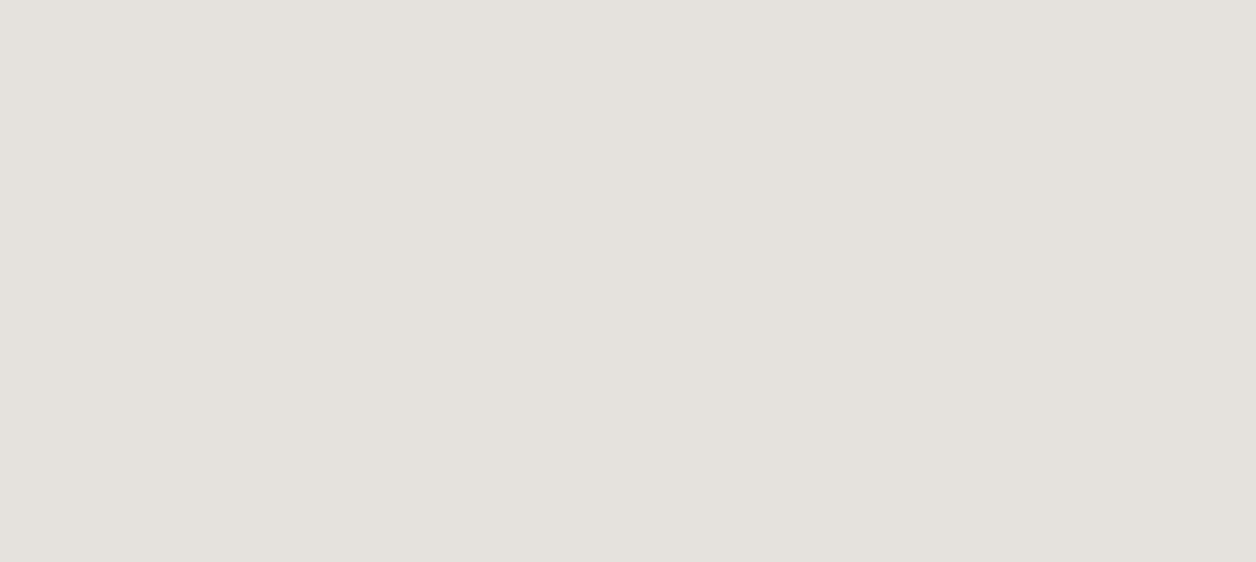
scroll to position [3145, 0]
